Goal: Check status: Check status

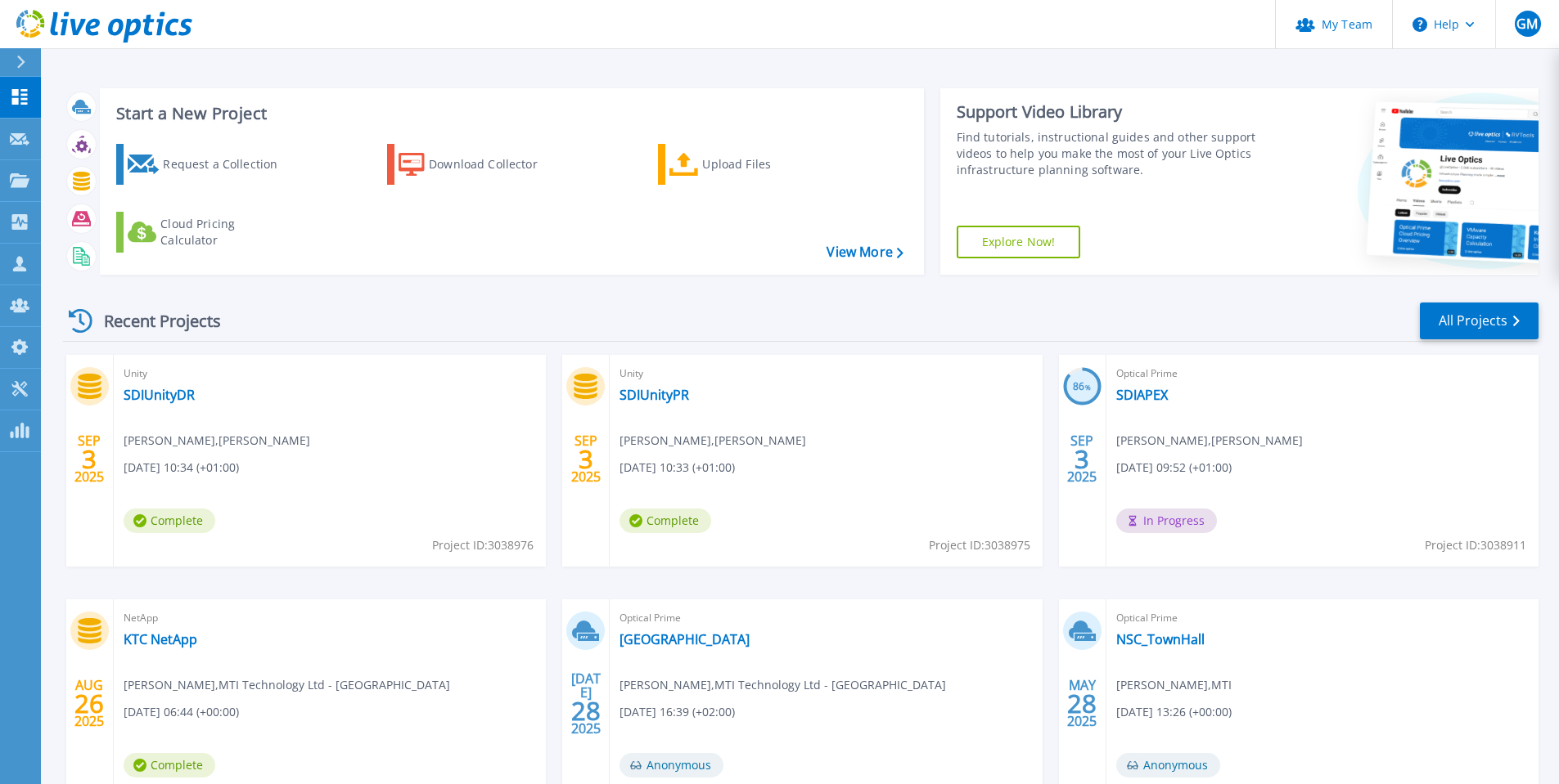
click at [831, 366] on span "Unity" at bounding box center [826, 374] width 413 height 18
click at [153, 393] on link "SDIUnityDR" at bounding box center [159, 395] width 71 height 17
click at [1146, 398] on link "SDIAPEX" at bounding box center [1142, 395] width 52 height 17
